Goal: Subscribe to service/newsletter

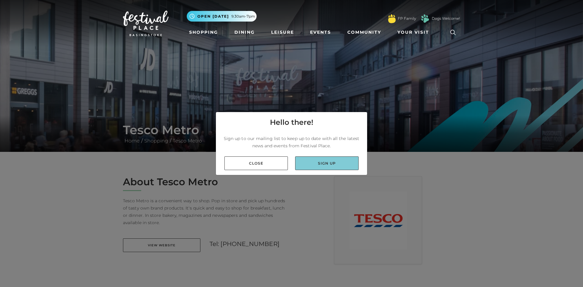
click at [322, 167] on link "Sign up" at bounding box center [327, 163] width 64 height 14
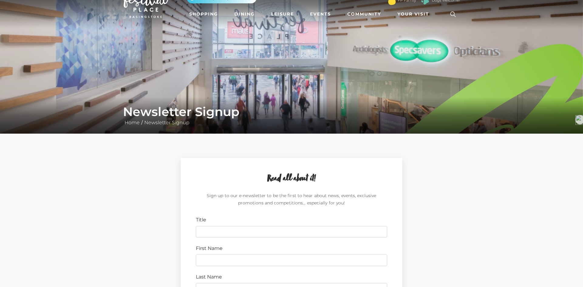
scroll to position [21, 0]
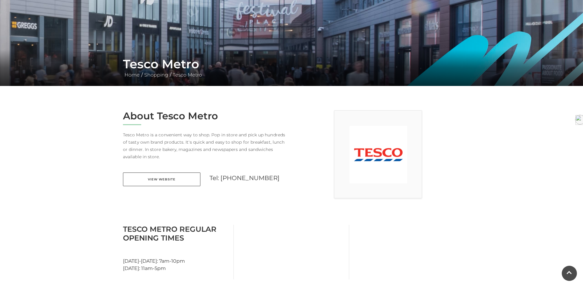
scroll to position [71, 0]
